Goal: Find specific page/section: Find specific page/section

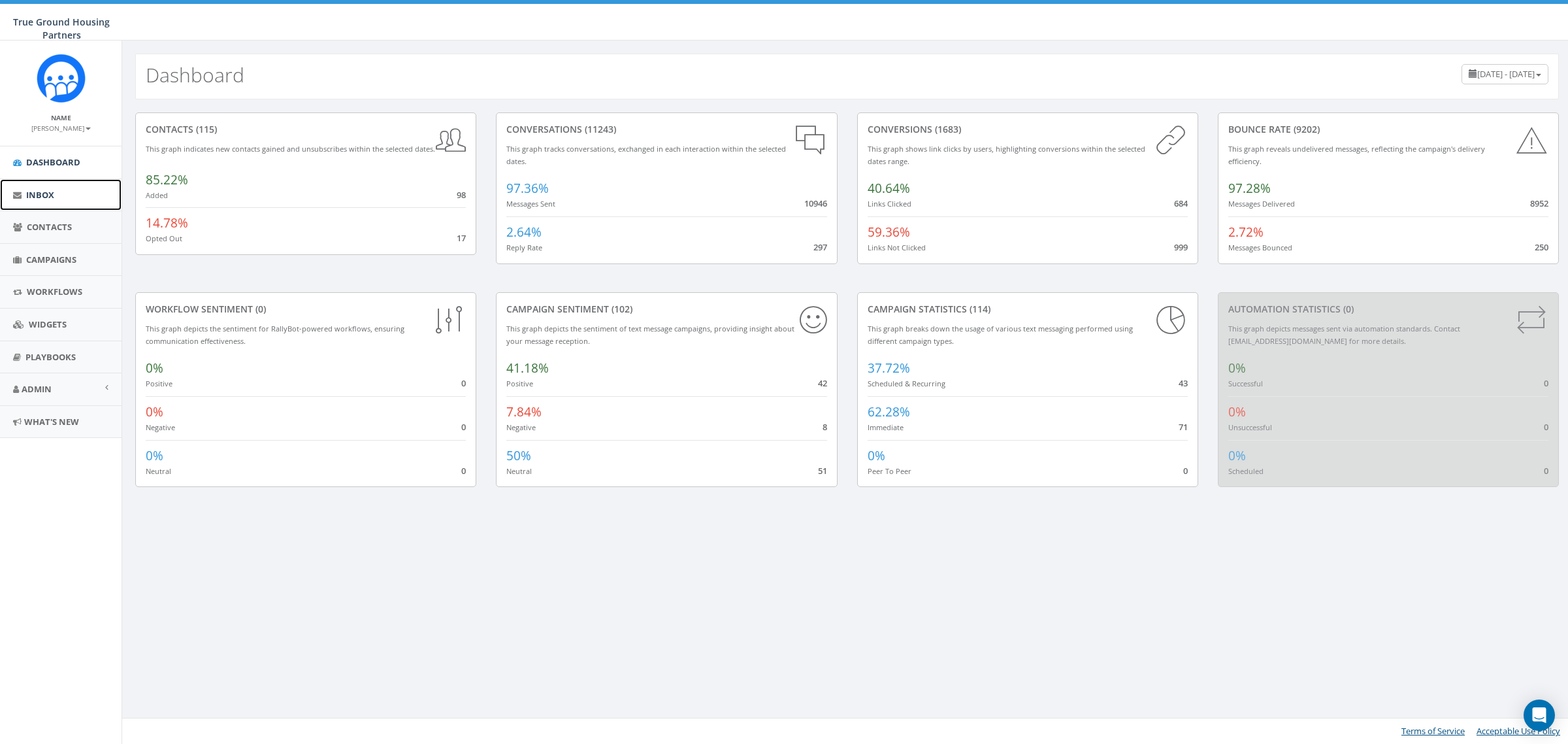
click at [55, 199] on link "Inbox" at bounding box center [61, 195] width 122 height 32
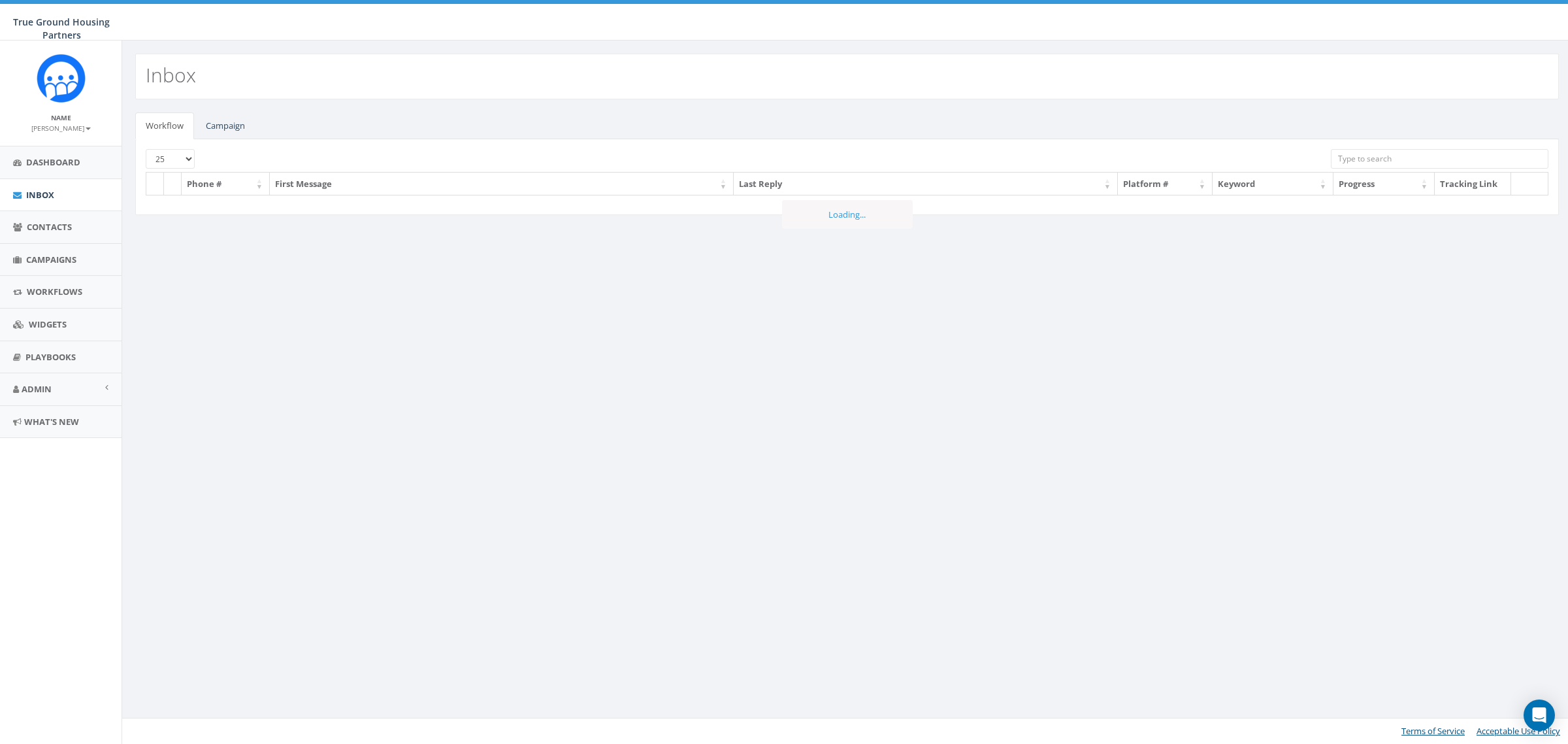
select select
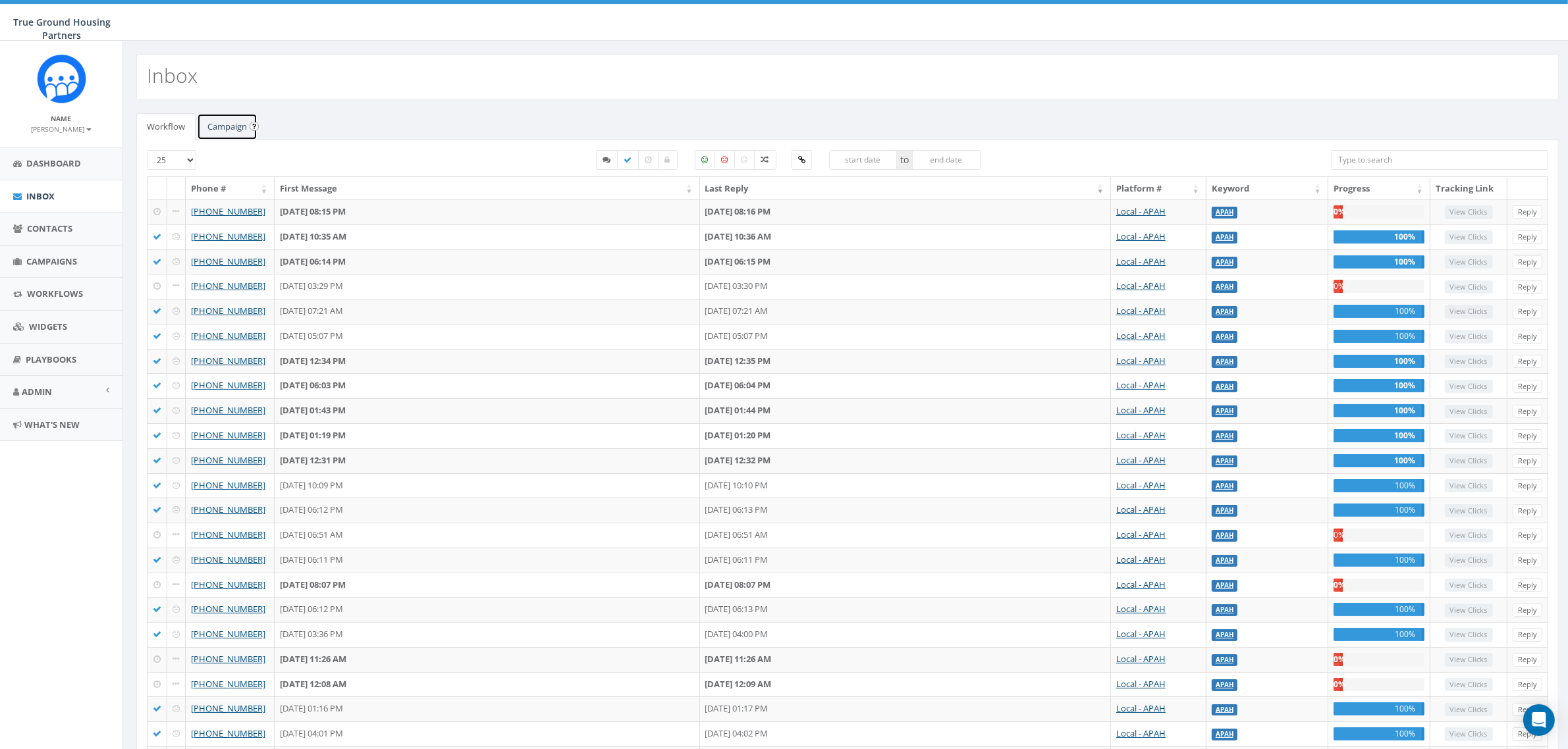
click at [208, 127] on link "Campaign" at bounding box center [227, 126] width 61 height 27
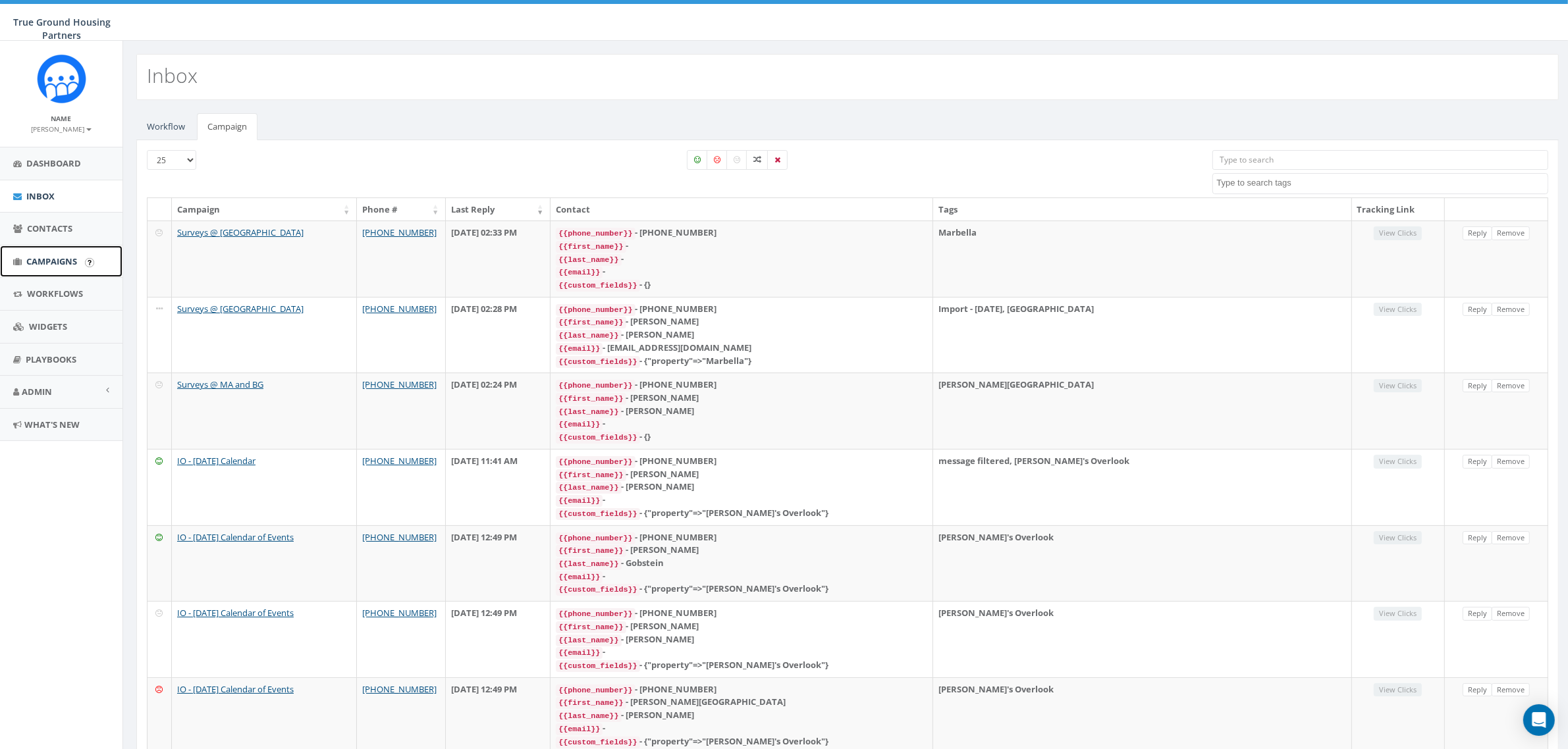
click at [54, 262] on span "Campaigns" at bounding box center [52, 261] width 51 height 12
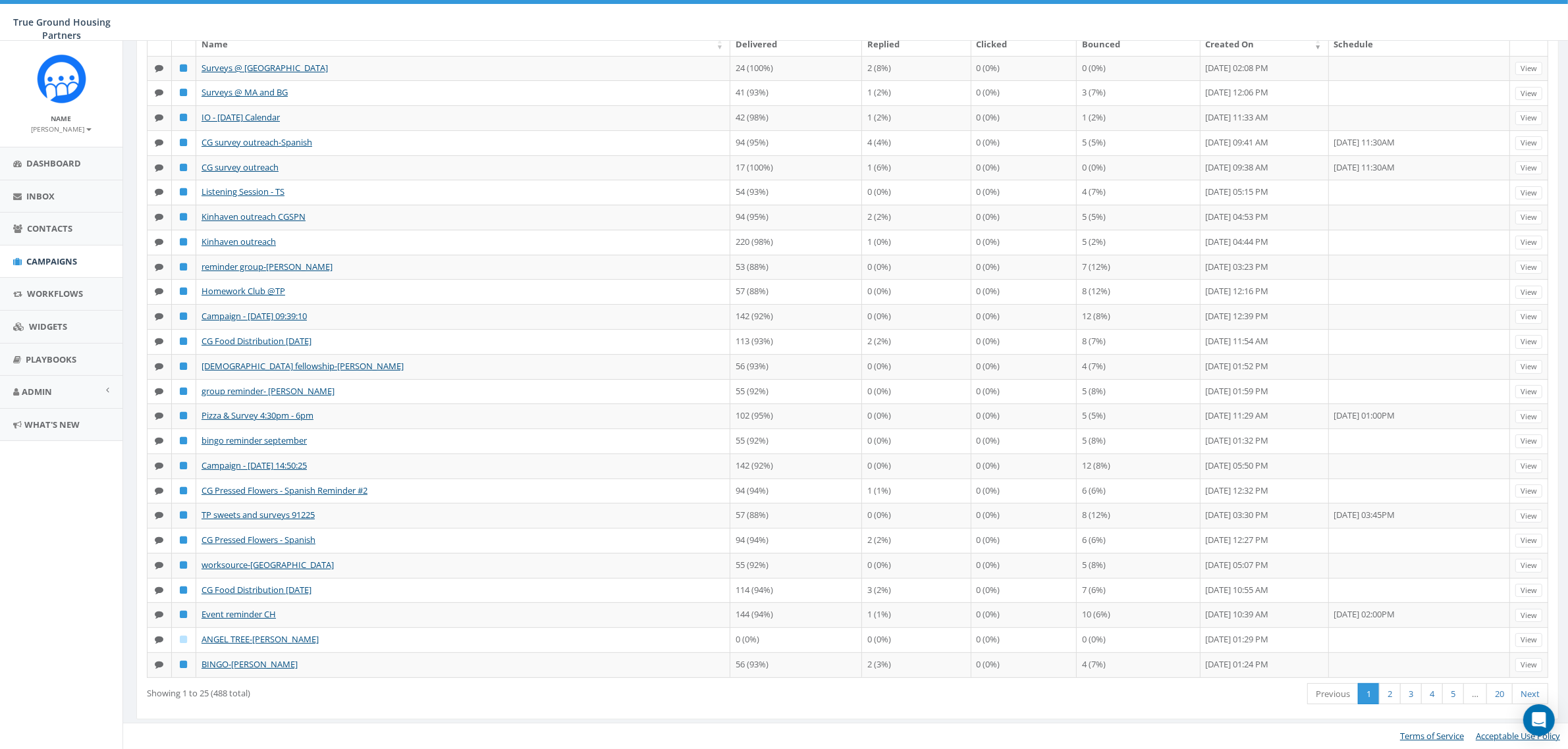
scroll to position [411, 0]
click at [1381, 695] on link "2" at bounding box center [1390, 693] width 22 height 22
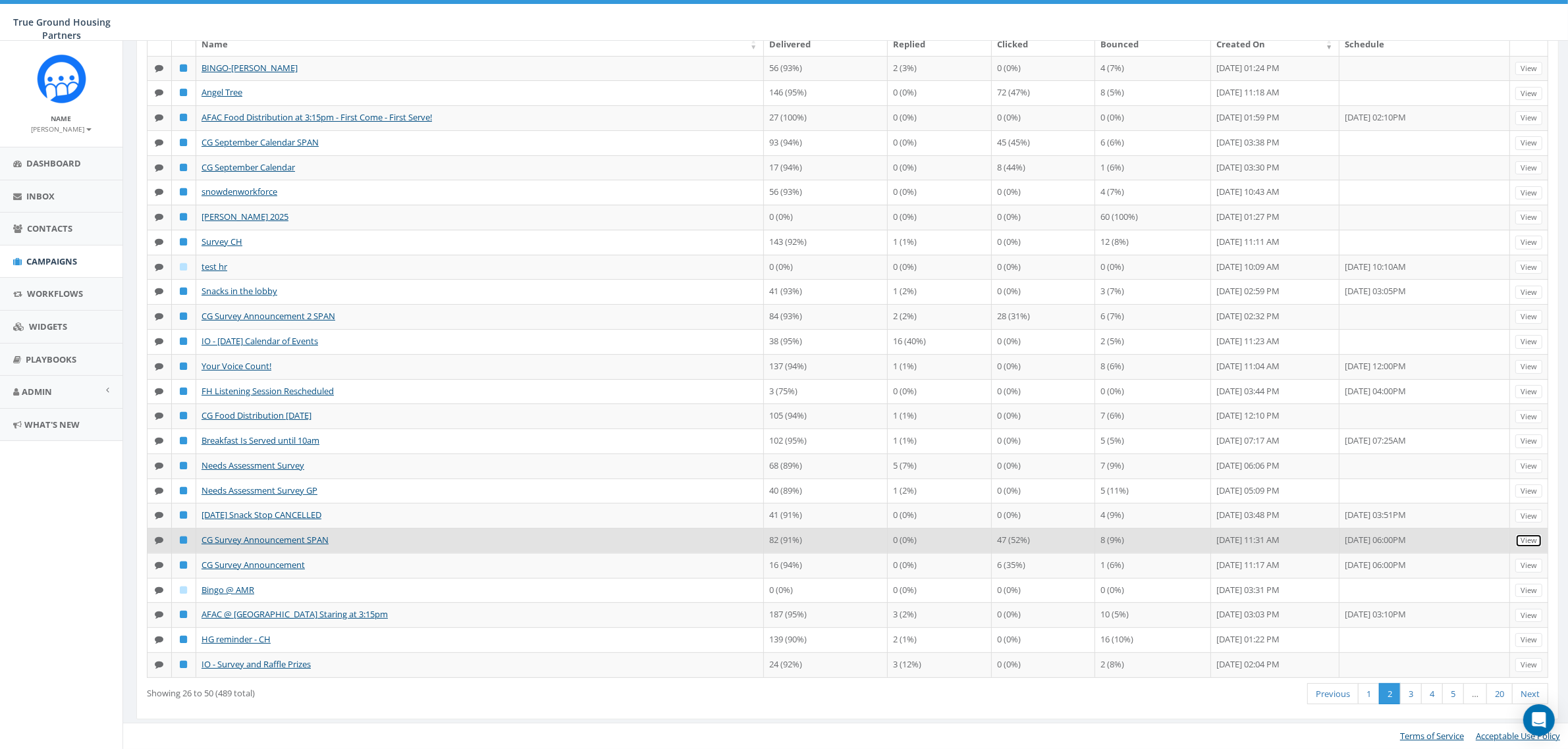
click at [1526, 545] on link "View" at bounding box center [1528, 541] width 27 height 14
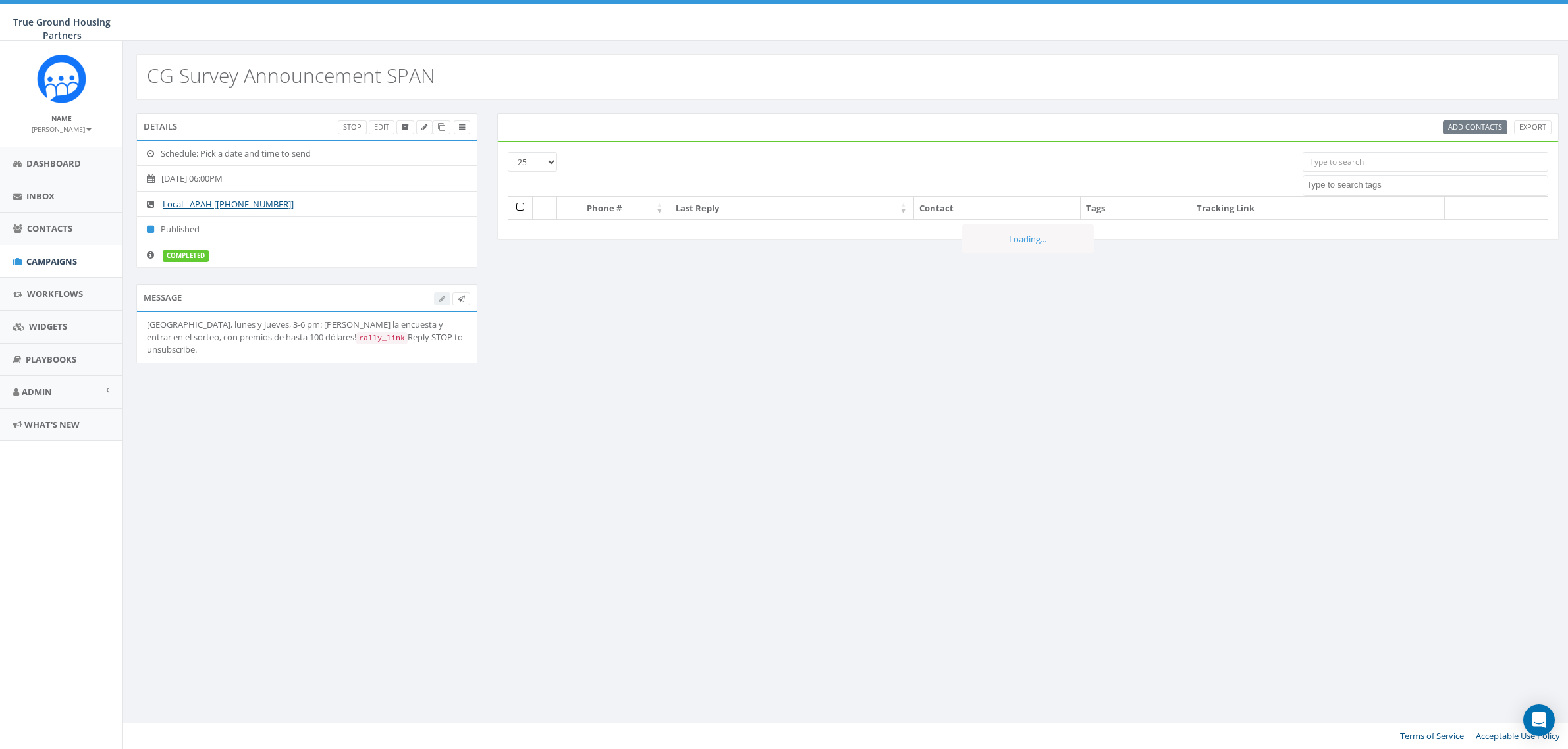
select select
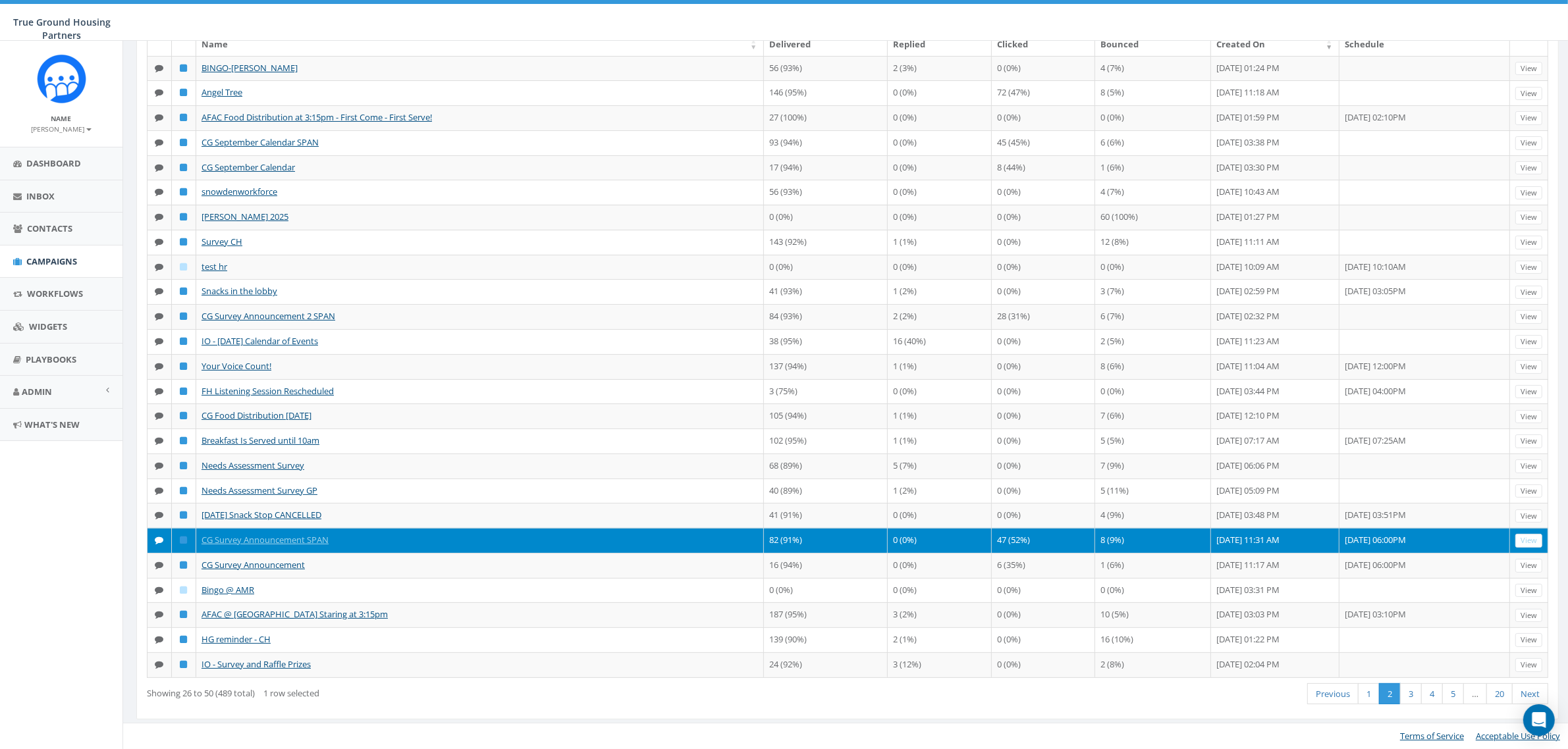
scroll to position [219, 0]
click at [1361, 689] on link "1" at bounding box center [1368, 693] width 22 height 22
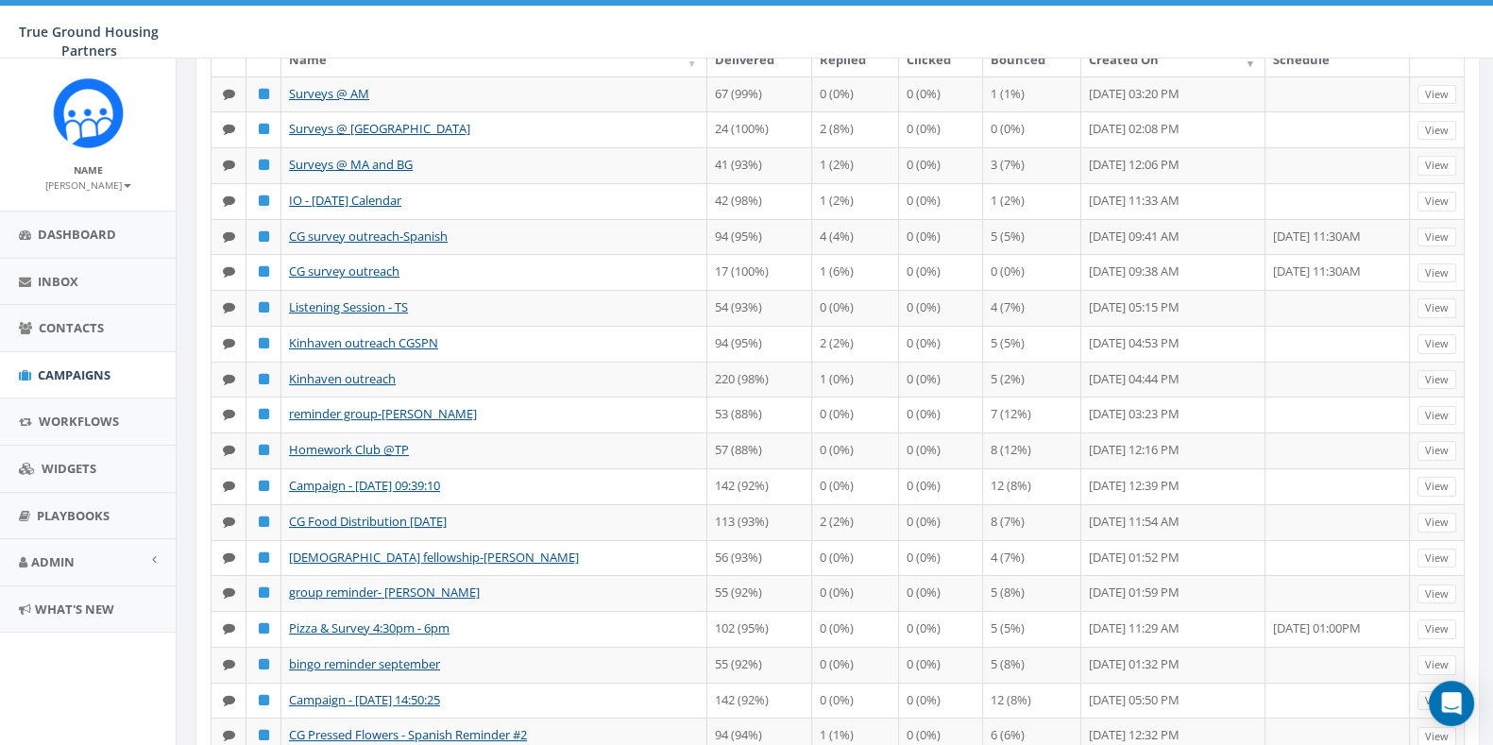
scroll to position [205, 0]
